Goal: Transaction & Acquisition: Purchase product/service

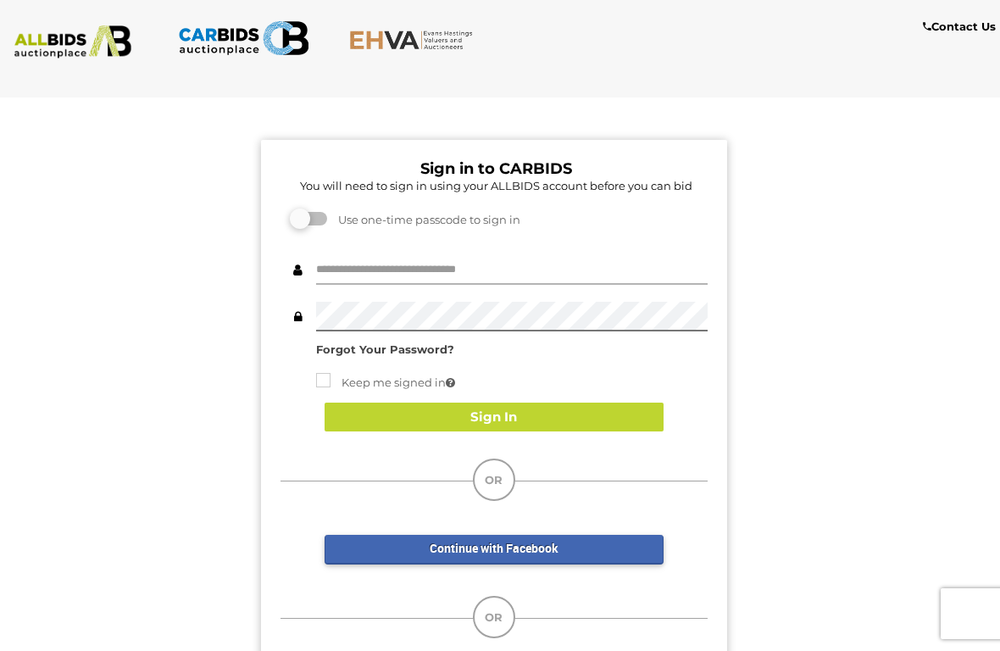
click at [400, 280] on input "text" at bounding box center [511, 270] width 391 height 30
type input "**********"
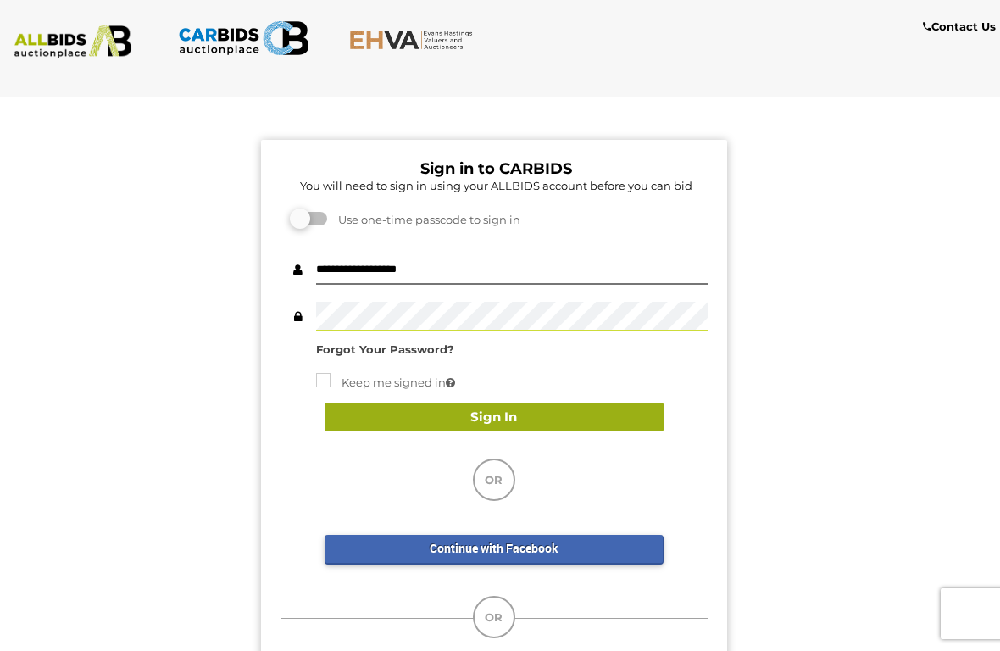
click at [457, 427] on button "Sign In" at bounding box center [494, 417] width 339 height 30
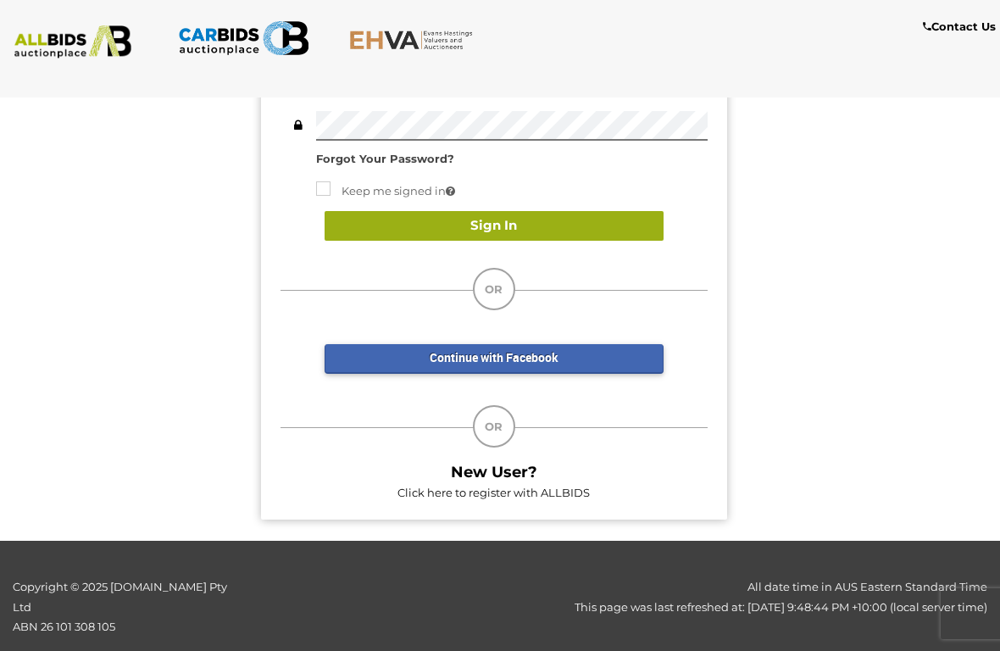
scroll to position [248, 0]
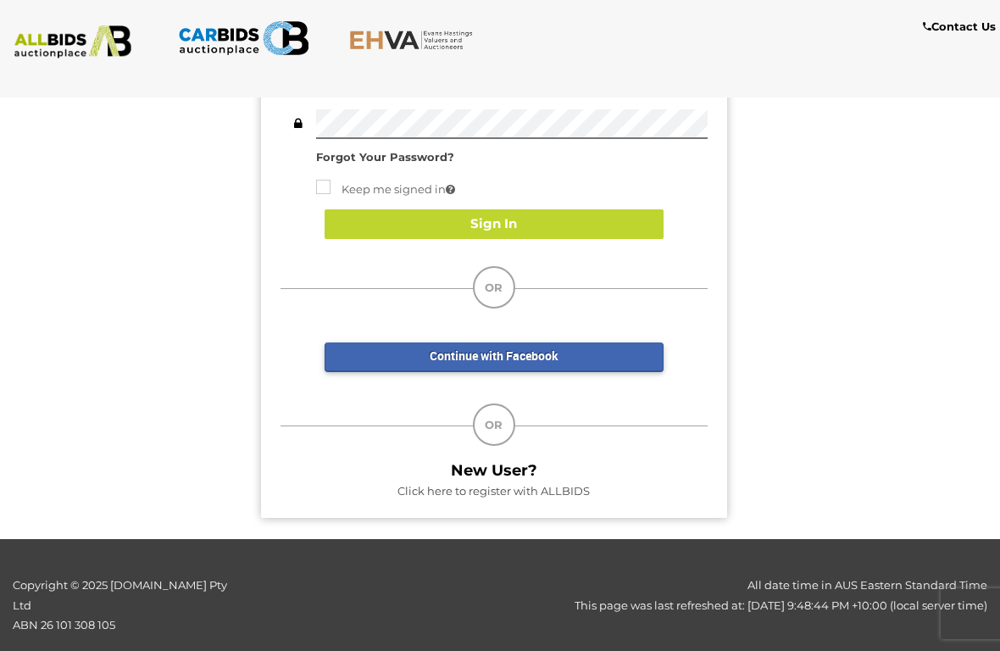
click at [564, 491] on link "Click here to register with ALLBIDS" at bounding box center [493, 491] width 192 height 14
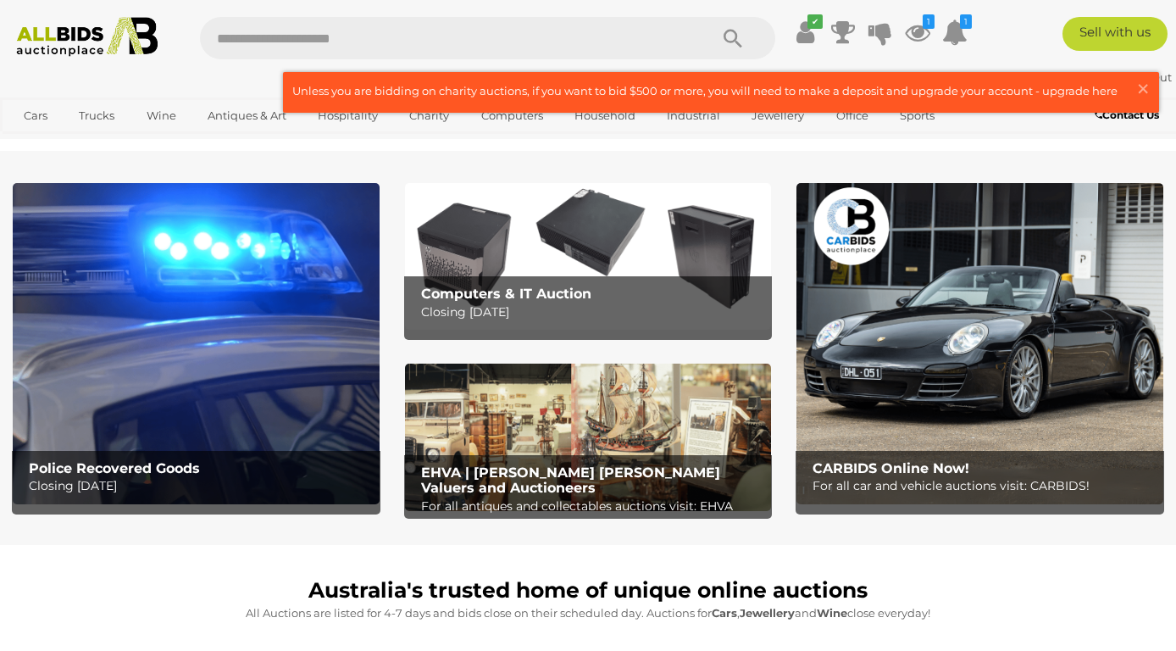
click at [225, 386] on img at bounding box center [196, 343] width 367 height 321
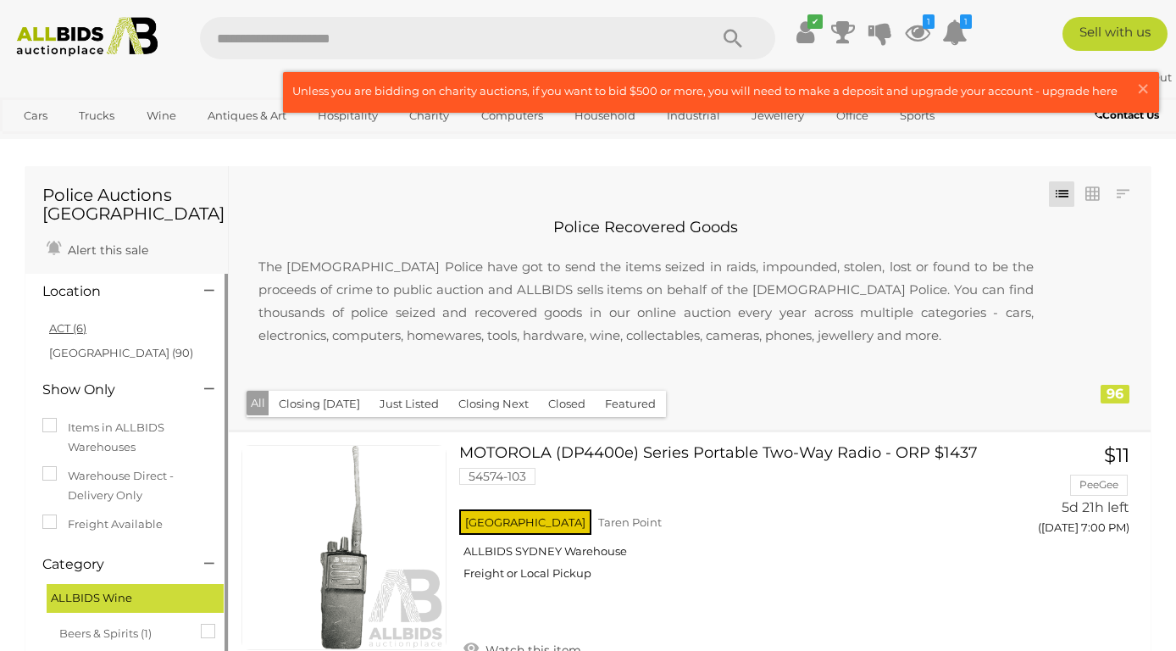
click at [71, 330] on link "ACT (6)" at bounding box center [67, 328] width 37 height 14
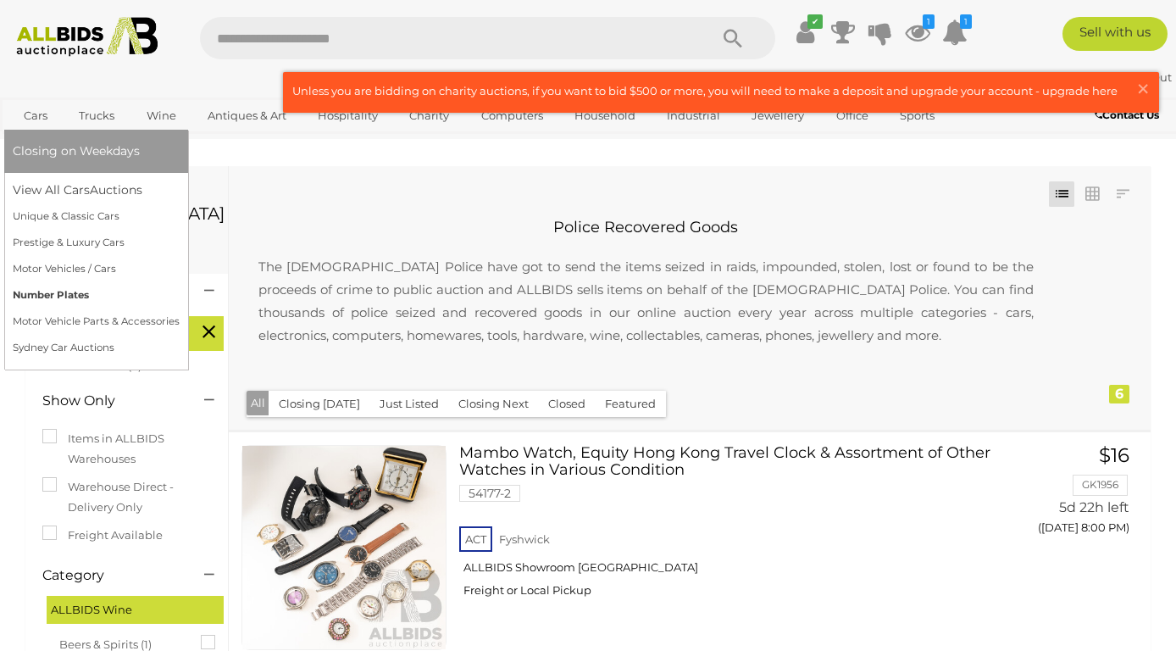
click at [72, 294] on link "Number Plates" at bounding box center [96, 295] width 167 height 26
